Goal: Information Seeking & Learning: Check status

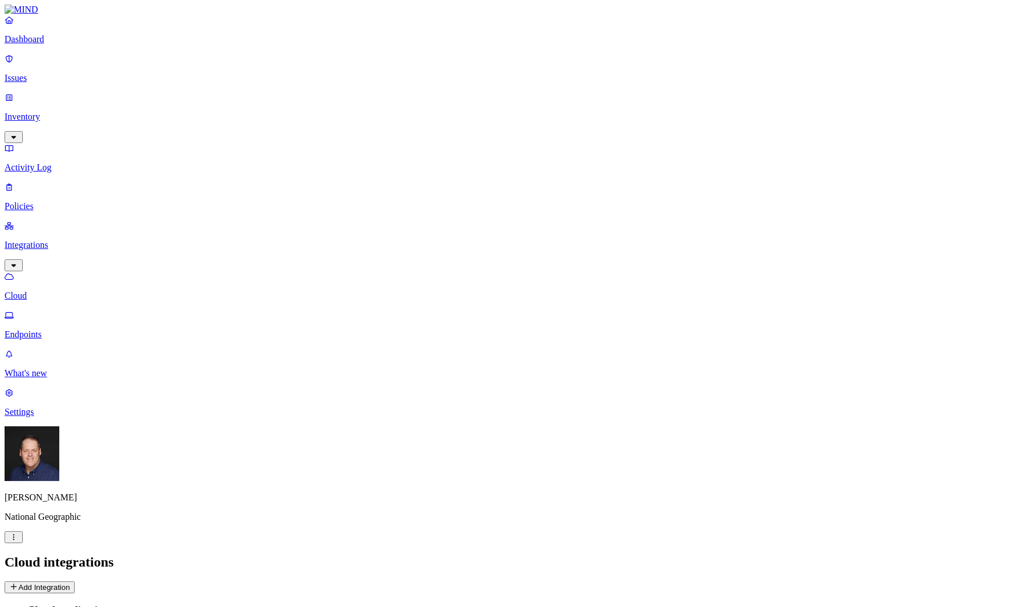
click at [76, 112] on p "Inventory" at bounding box center [515, 117] width 1020 height 10
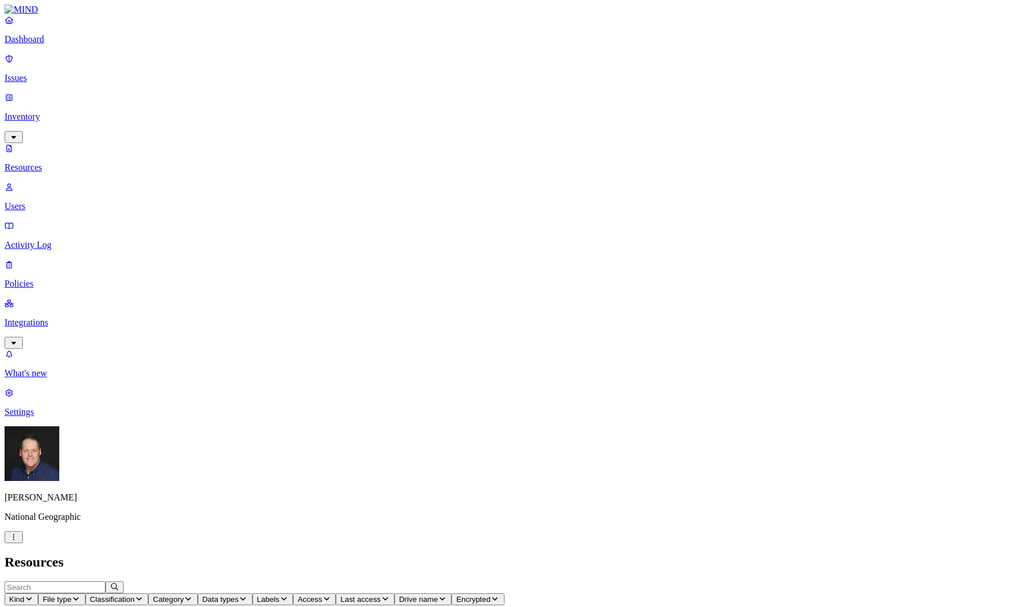
click at [60, 74] on p "Issues" at bounding box center [515, 78] width 1020 height 10
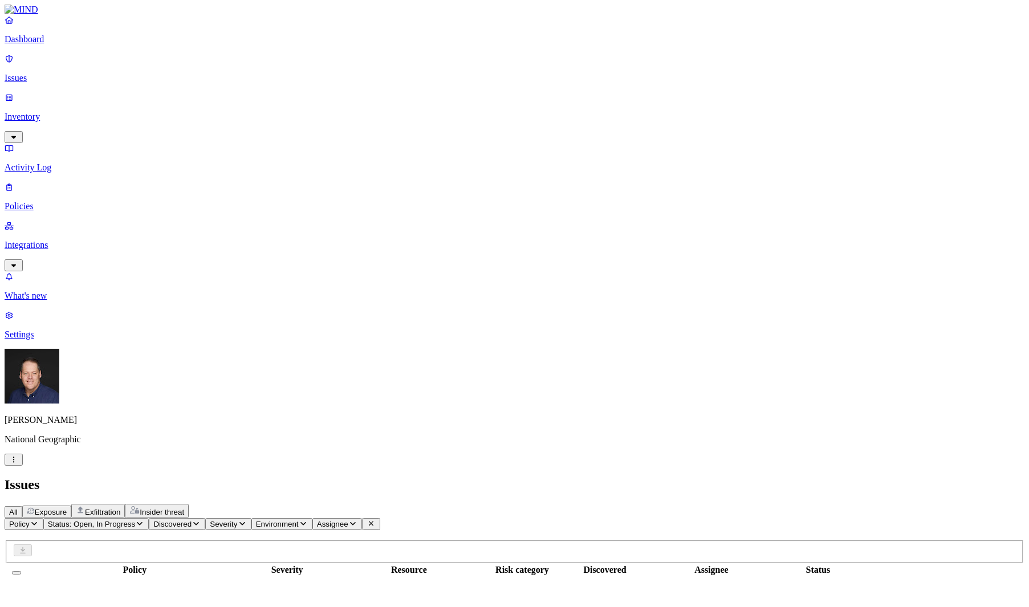
click at [39, 520] on icon "button" at bounding box center [34, 523] width 9 height 7
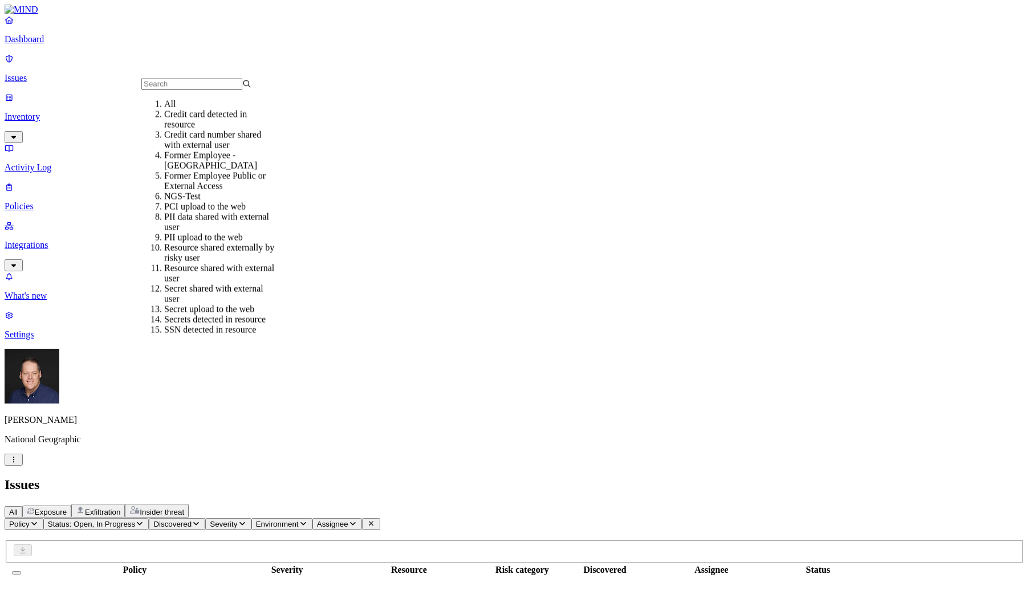
click at [249, 166] on div "Former Employee -[GEOGRAPHIC_DATA]" at bounding box center [219, 161] width 110 height 21
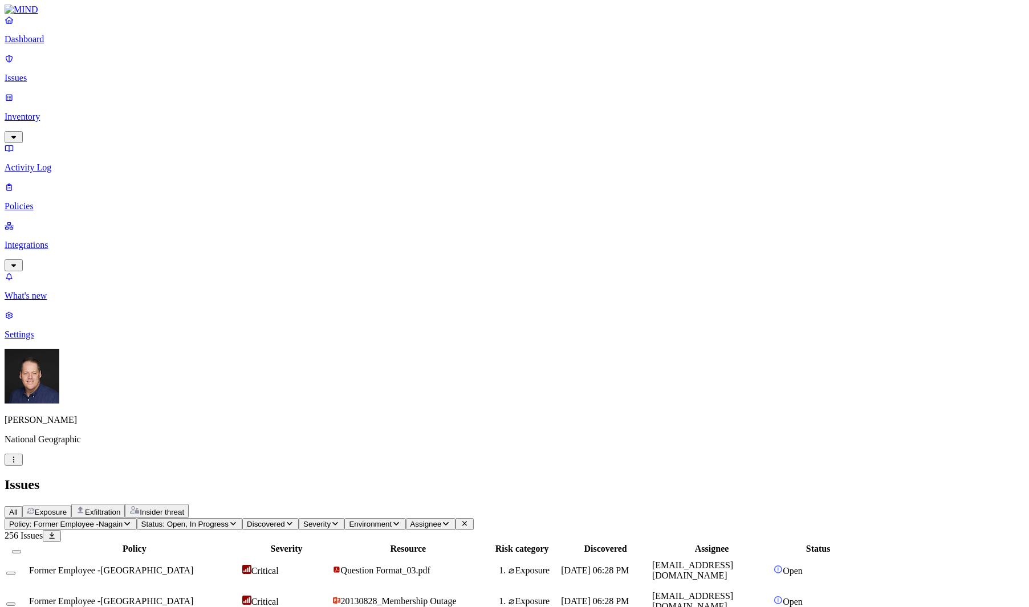
click at [193, 566] on span "Former Employee -[GEOGRAPHIC_DATA]" at bounding box center [111, 571] width 164 height 10
